Goal: Find specific page/section: Find specific page/section

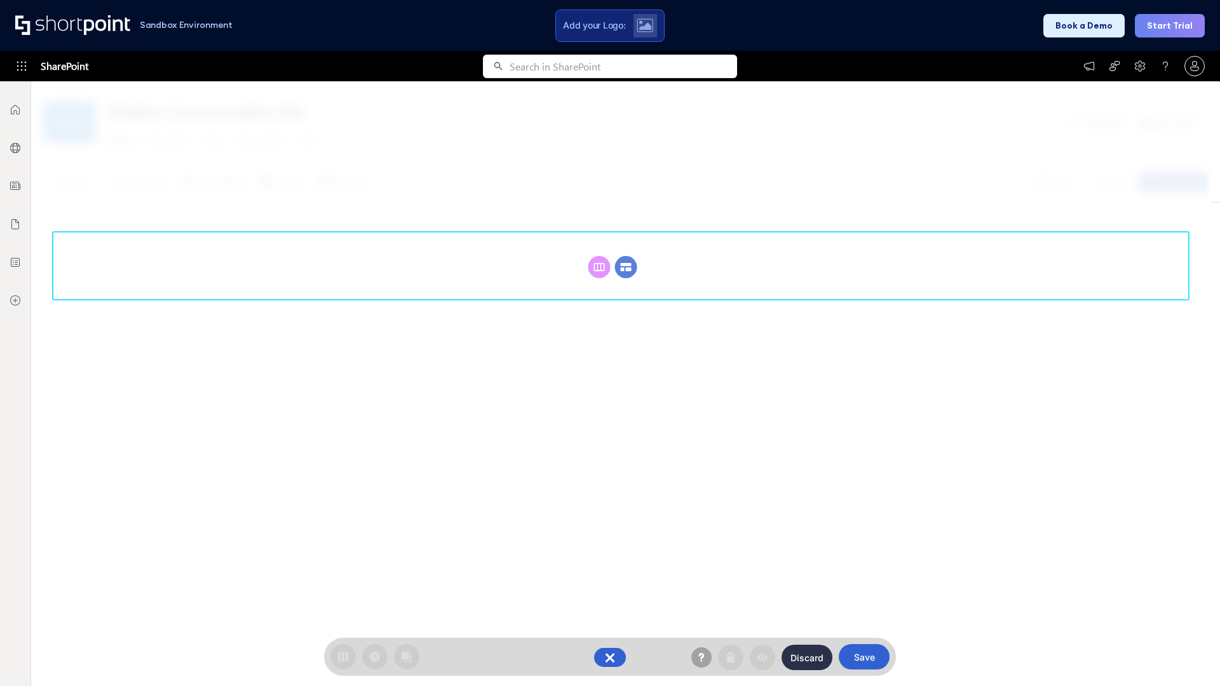
scroll to position [175, 0]
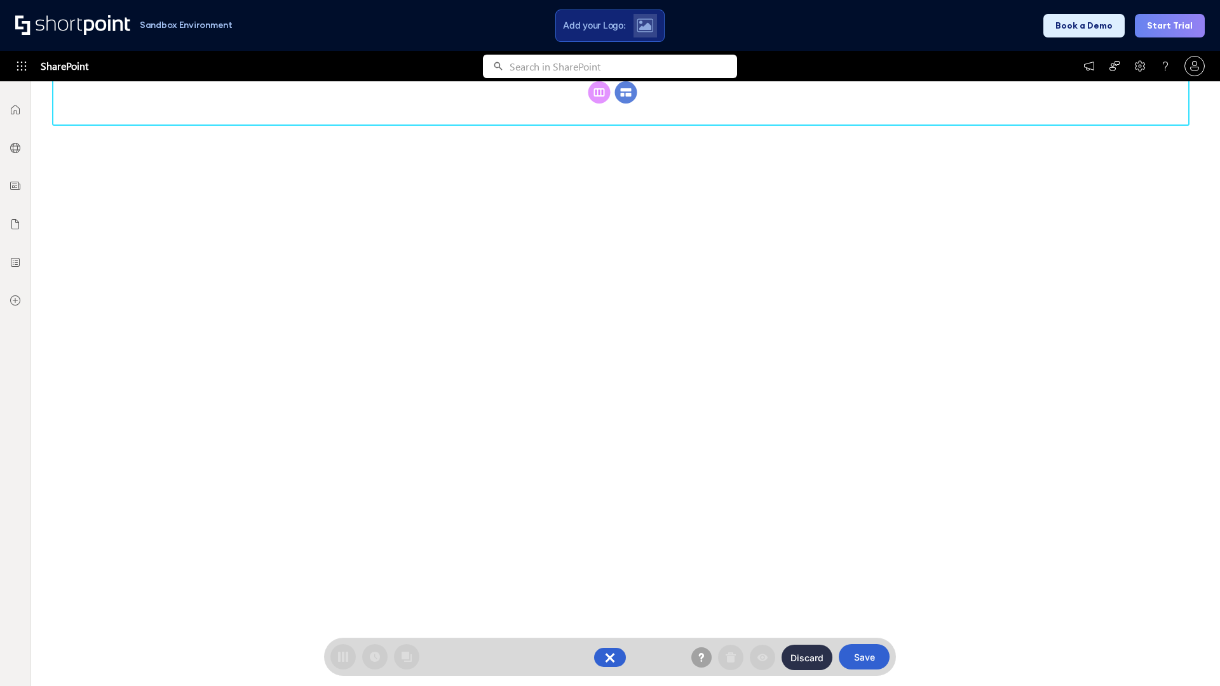
click at [626, 104] on circle at bounding box center [626, 92] width 22 height 22
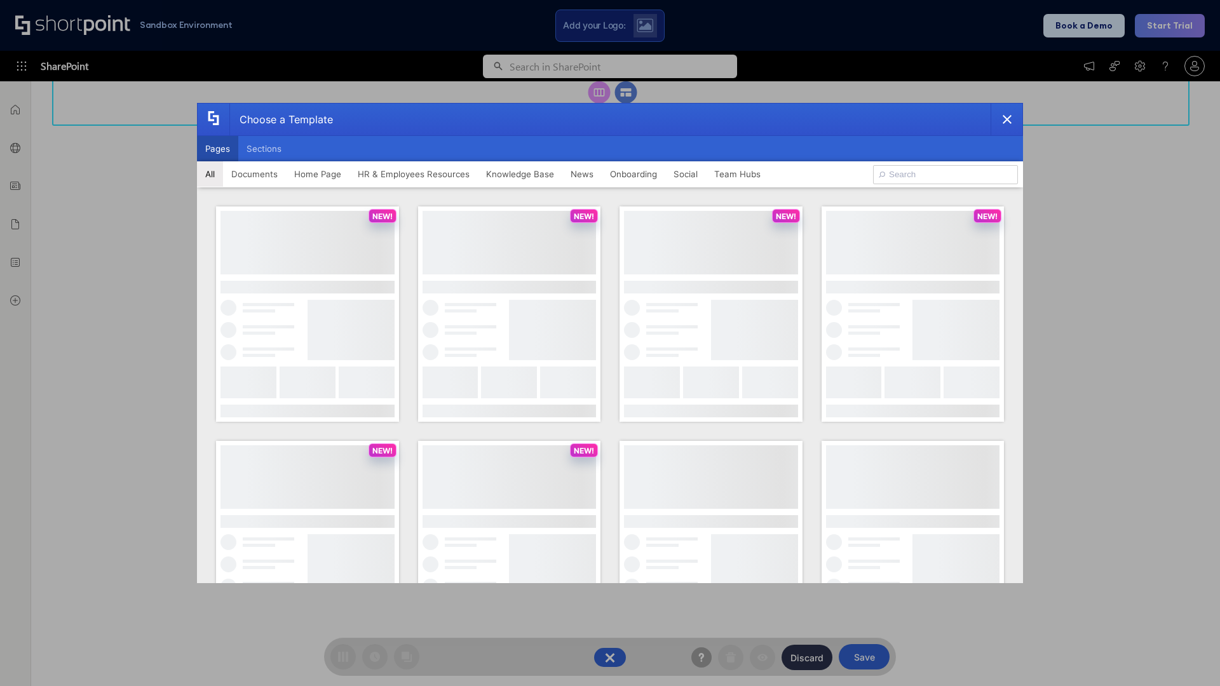
scroll to position [0, 0]
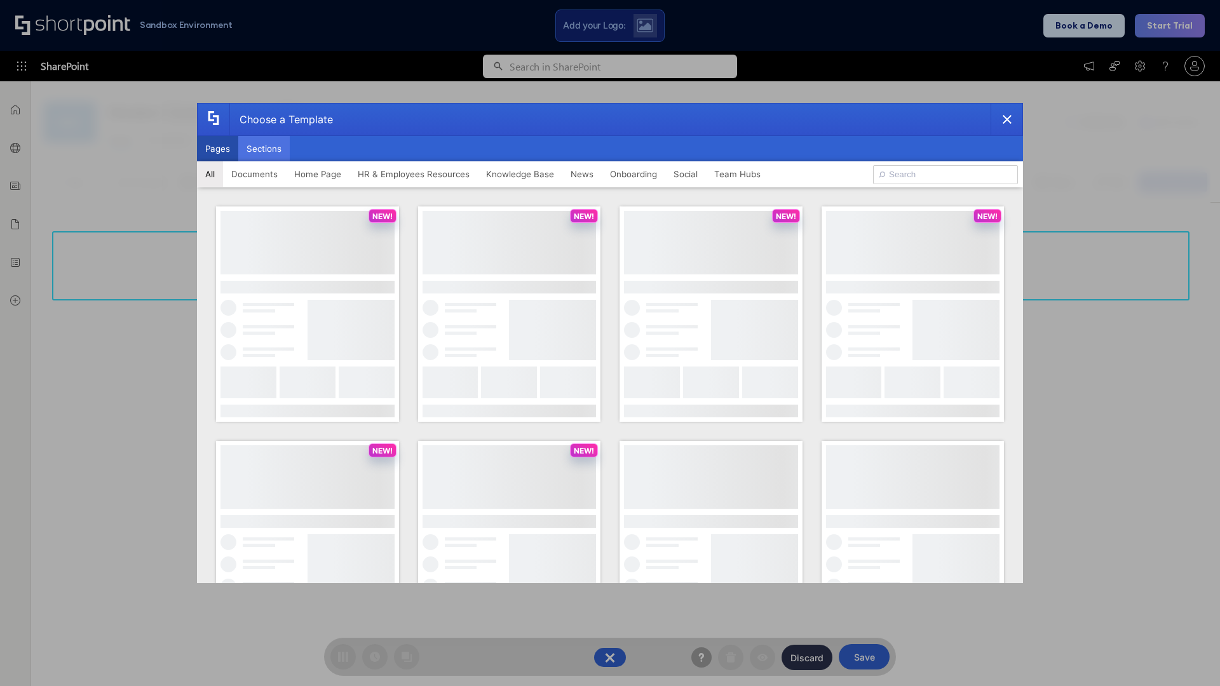
click at [264, 149] on button "Sections" at bounding box center [263, 148] width 51 height 25
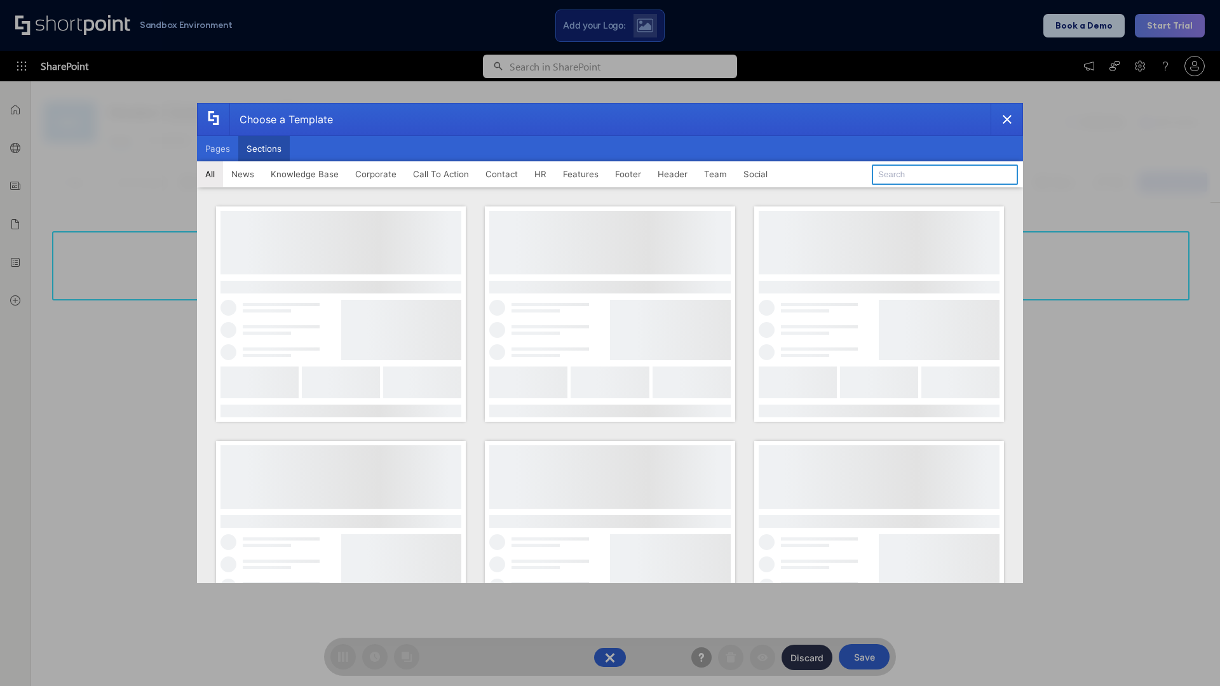
type input "Social News"
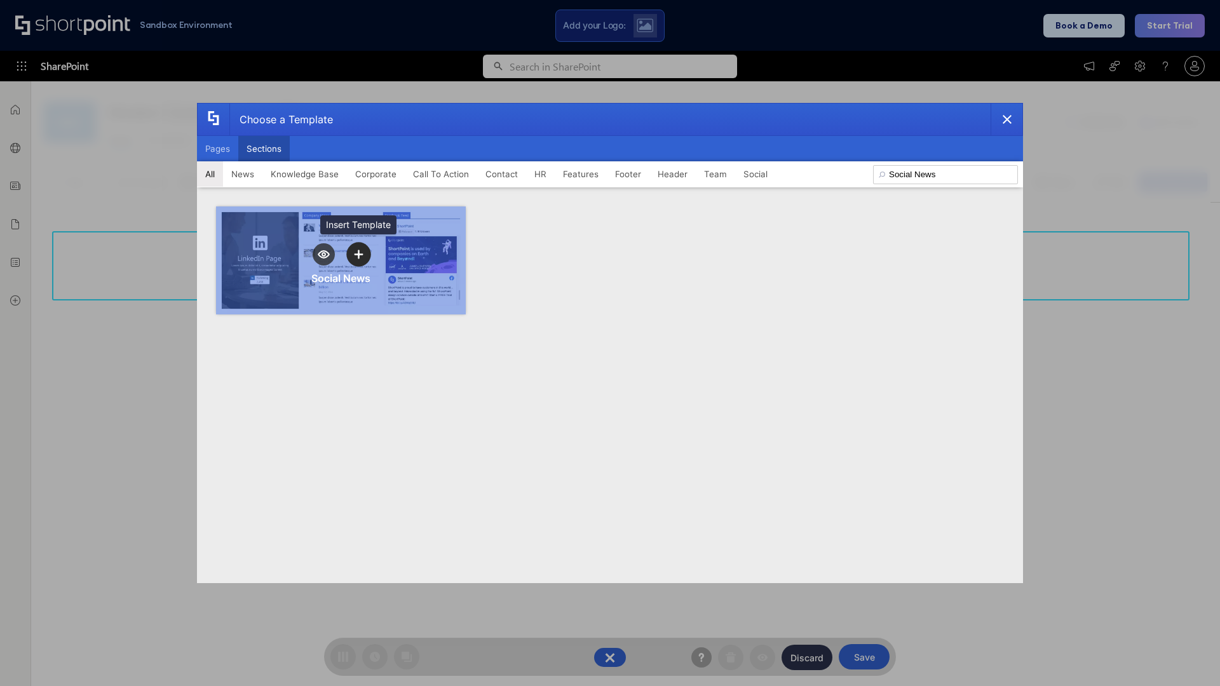
click at [358, 254] on icon "template selector" at bounding box center [358, 254] width 9 height 9
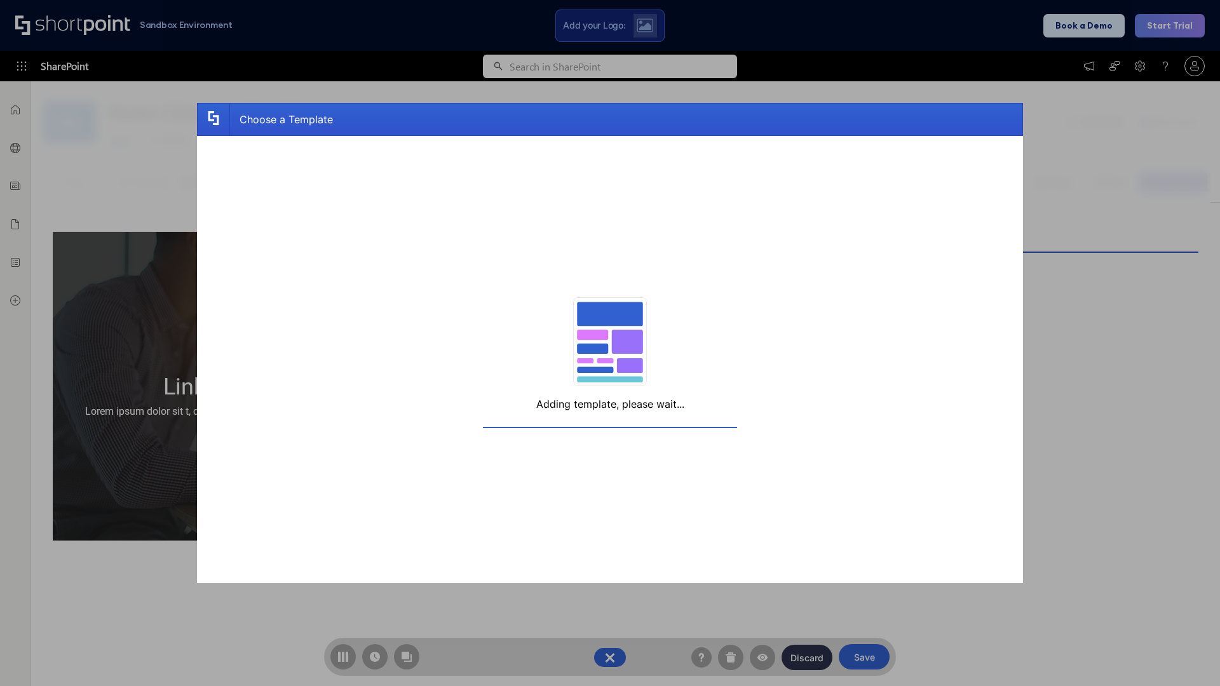
scroll to position [10, 10]
